Goal: Connect with others: Connect with others

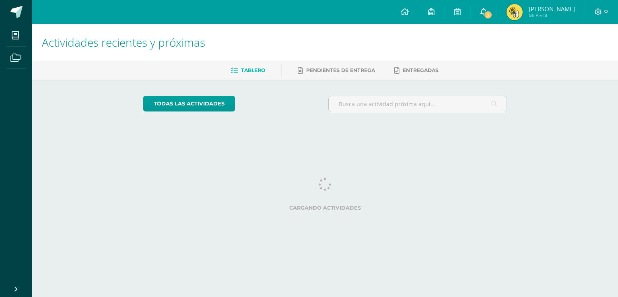
click at [485, 10] on icon at bounding box center [484, 11] width 6 height 7
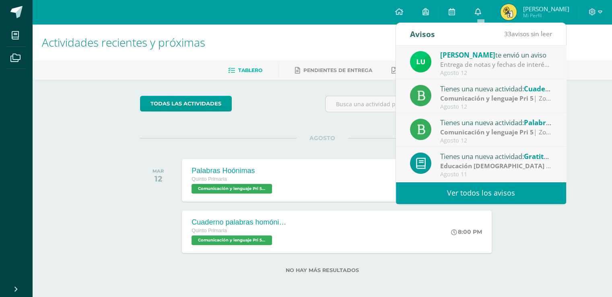
click at [485, 14] on link "0" at bounding box center [478, 12] width 26 height 24
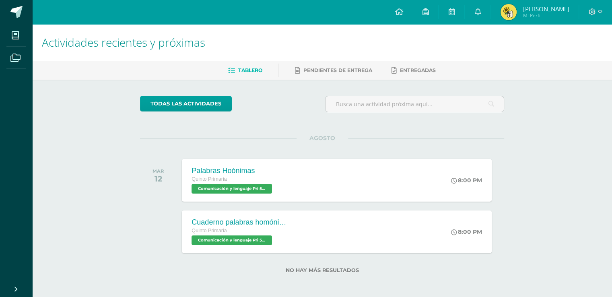
click at [504, 21] on link "[PERSON_NAME] Mi Perfil" at bounding box center [535, 12] width 88 height 24
click at [473, 17] on link at bounding box center [478, 12] width 26 height 24
click at [518, 18] on span "[PERSON_NAME] Mi Perfil" at bounding box center [535, 12] width 72 height 16
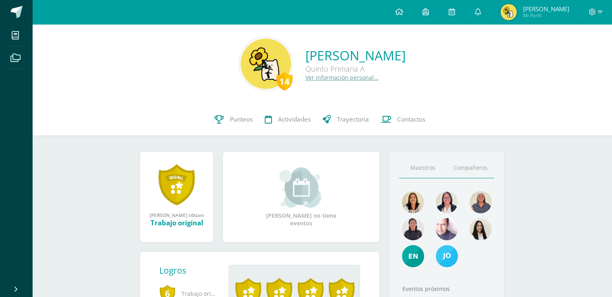
click at [473, 161] on link "Compañeros" at bounding box center [470, 168] width 47 height 21
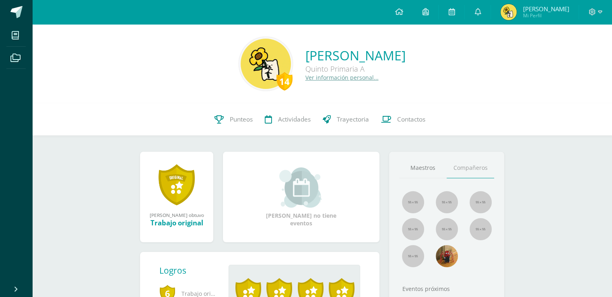
scroll to position [66, 0]
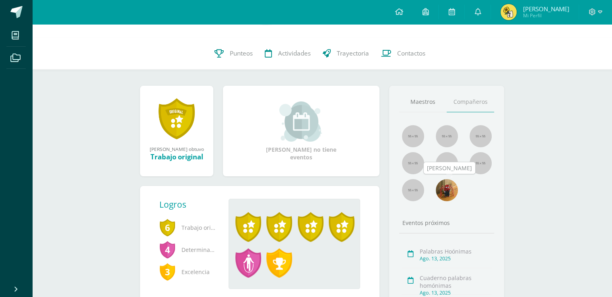
click at [438, 185] on img at bounding box center [447, 190] width 22 height 22
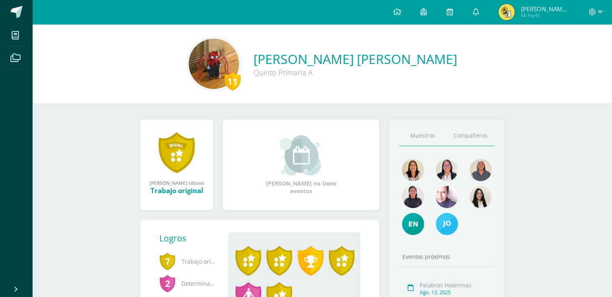
click at [455, 139] on link "Compañeros" at bounding box center [470, 136] width 47 height 21
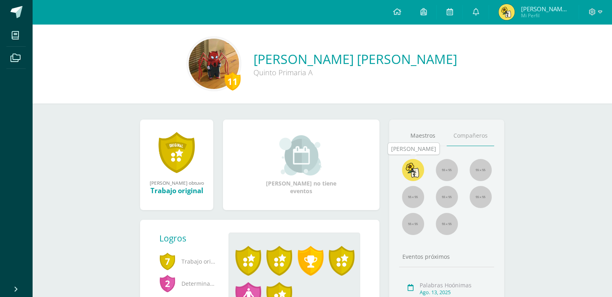
click at [417, 172] on img at bounding box center [413, 170] width 22 height 22
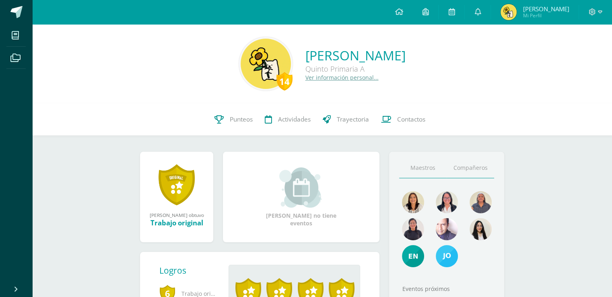
click at [470, 175] on link "Compañeros" at bounding box center [470, 168] width 47 height 21
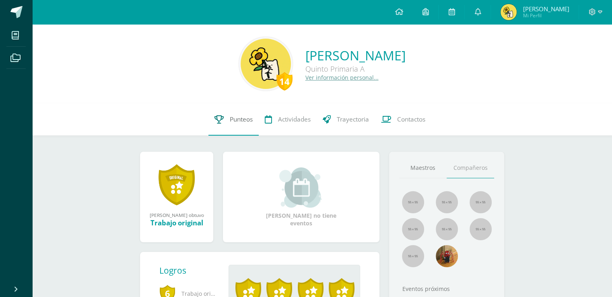
click at [233, 117] on span "Punteos" at bounding box center [241, 119] width 23 height 8
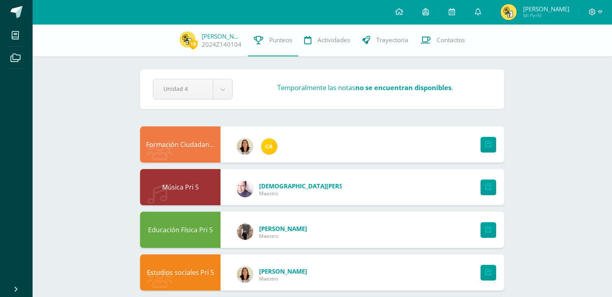
click at [509, 18] on img at bounding box center [509, 12] width 16 height 16
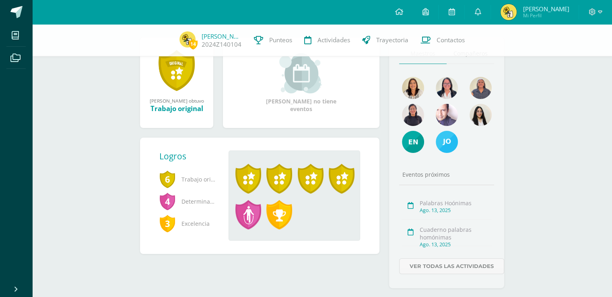
scroll to position [113, 0]
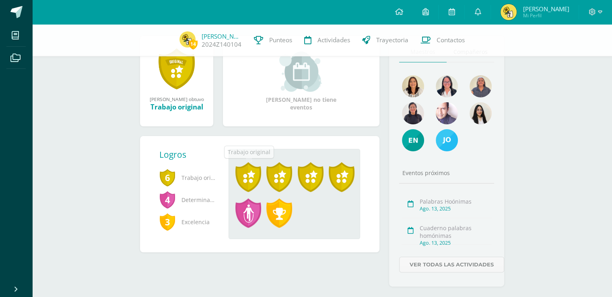
click at [244, 176] on span at bounding box center [248, 177] width 26 height 30
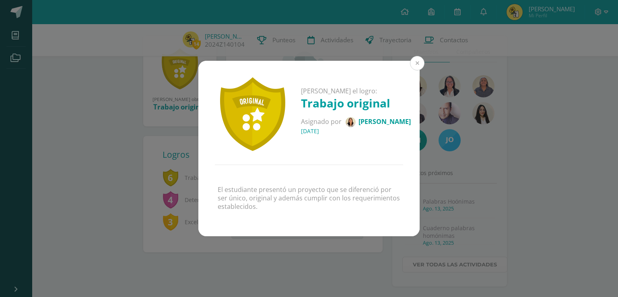
click at [415, 64] on button at bounding box center [417, 63] width 14 height 14
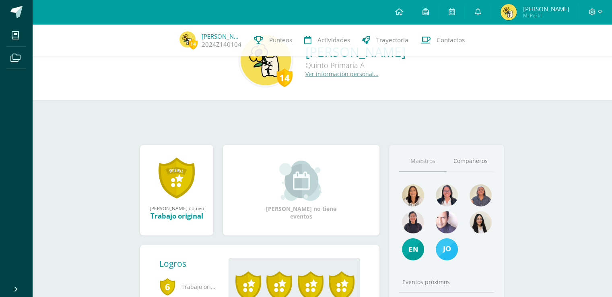
scroll to position [0, 0]
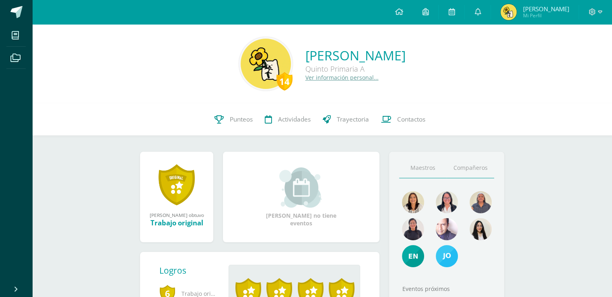
click at [469, 168] on link "Compañeros" at bounding box center [470, 168] width 47 height 21
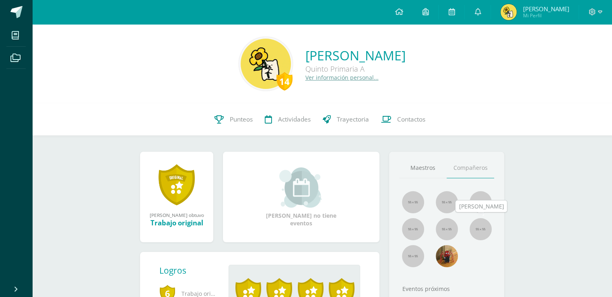
click at [486, 234] on img at bounding box center [481, 229] width 22 height 22
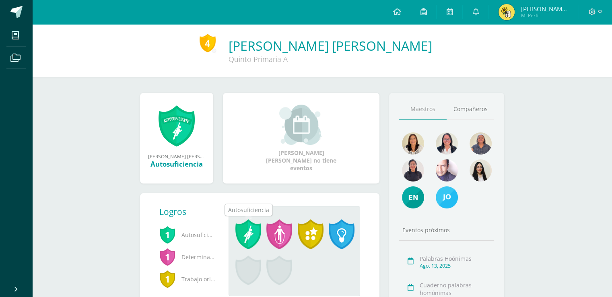
click at [248, 235] on span at bounding box center [248, 234] width 26 height 30
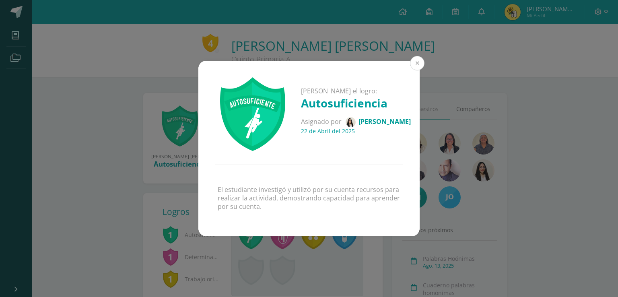
click at [415, 66] on button at bounding box center [417, 63] width 14 height 14
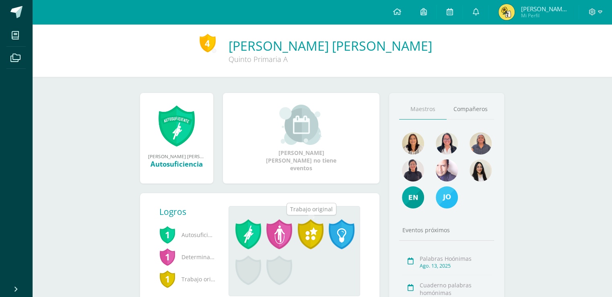
click at [320, 241] on span at bounding box center [311, 234] width 26 height 30
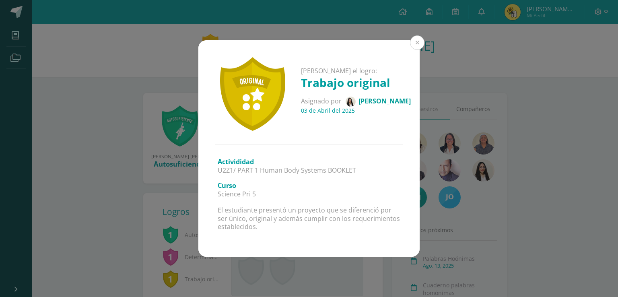
click at [420, 43] on button at bounding box center [417, 42] width 14 height 14
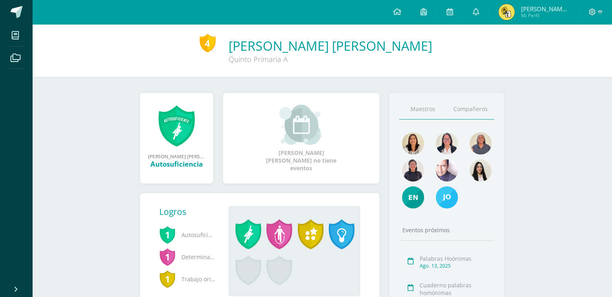
click at [477, 111] on link "Compañeros" at bounding box center [470, 109] width 47 height 21
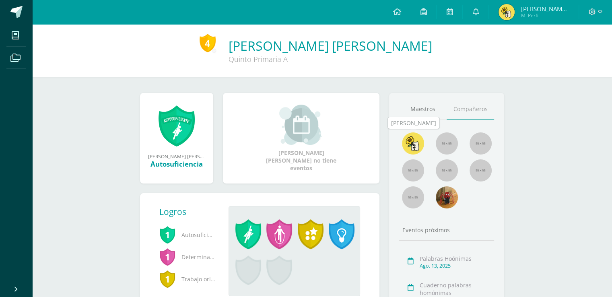
click at [416, 136] on img at bounding box center [413, 143] width 22 height 22
